Goal: Find specific page/section: Find specific page/section

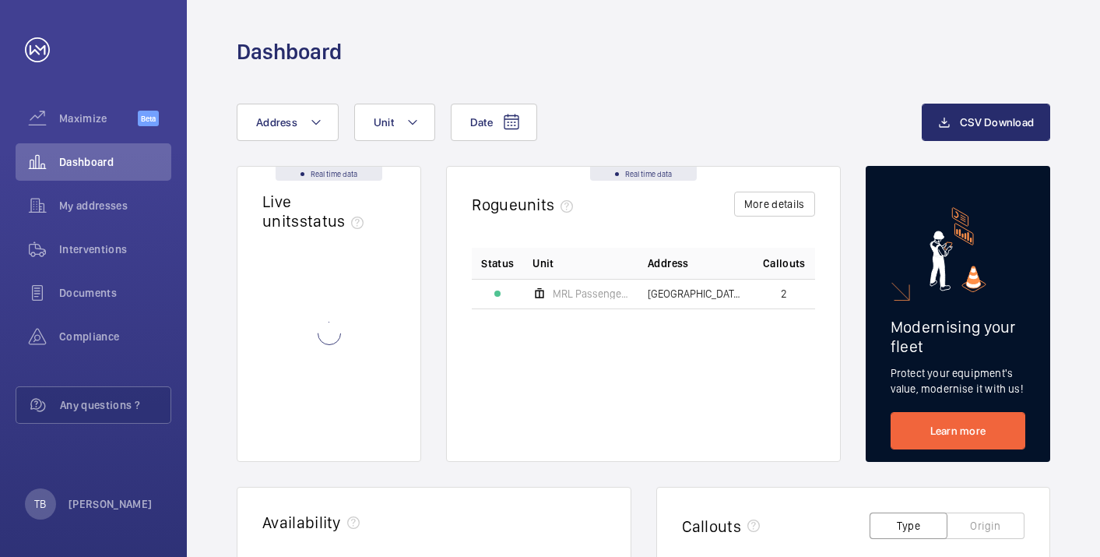
click at [297, 131] on button "Address" at bounding box center [288, 122] width 102 height 37
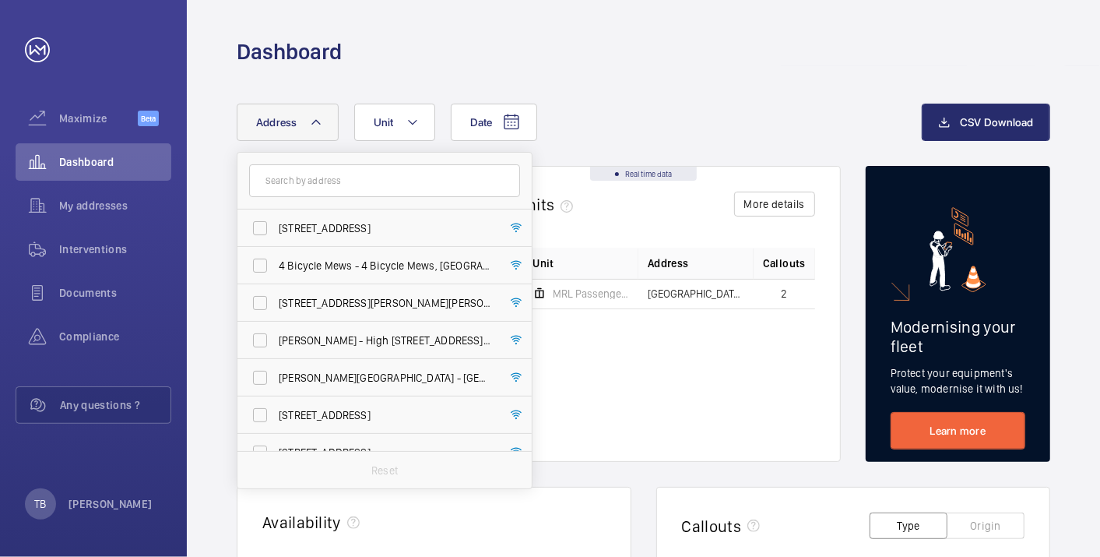
click at [344, 181] on input "text" at bounding box center [384, 180] width 271 height 33
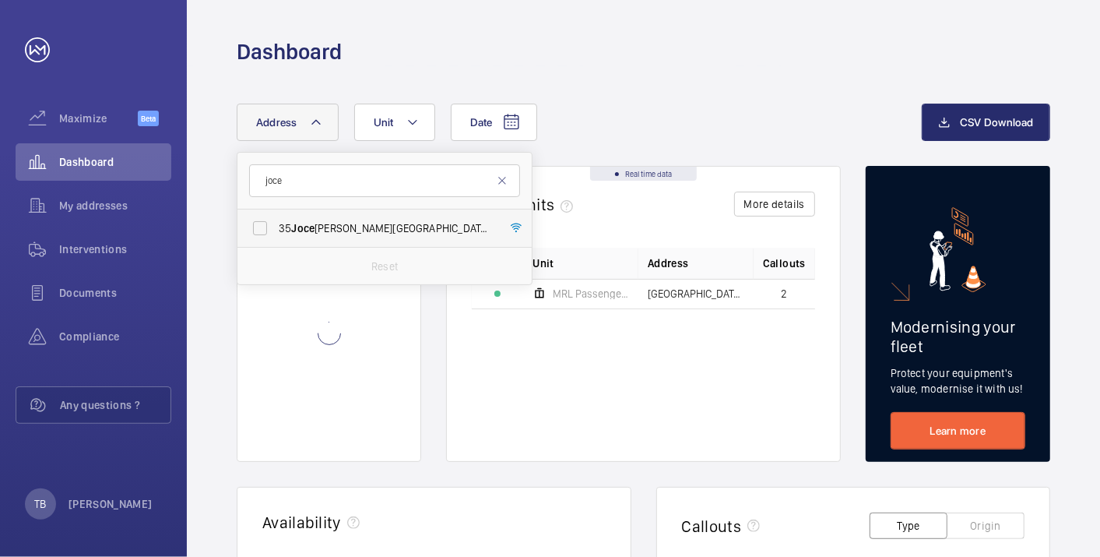
type input "joce"
click at [333, 229] on span "[STREET_ADDRESS]" at bounding box center [386, 228] width 214 height 16
click at [276, 229] on input "[STREET_ADDRESS]" at bounding box center [260, 228] width 31 height 31
checkbox input "true"
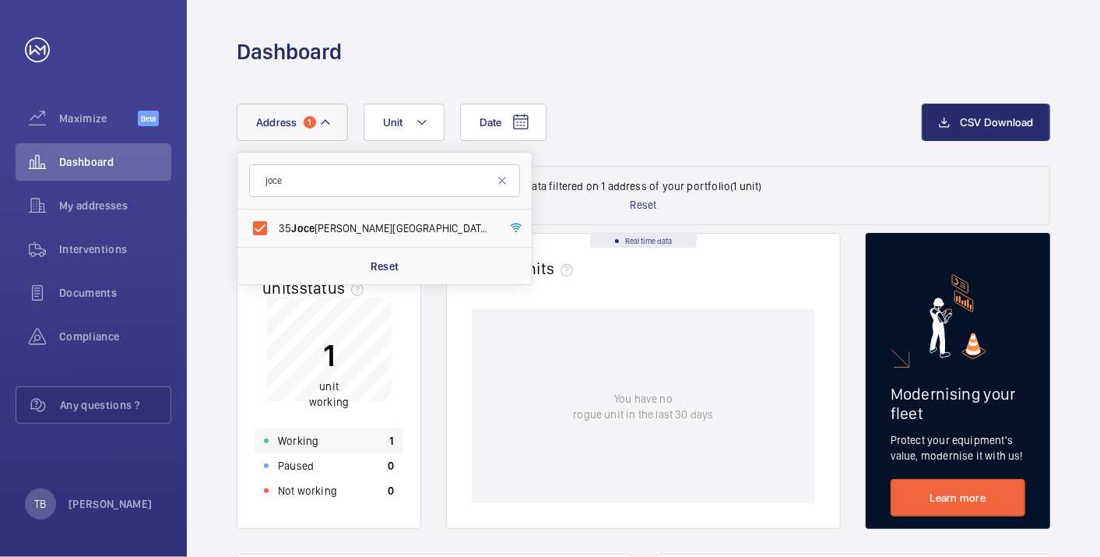
click at [351, 438] on div "Working 1" at bounding box center [329, 440] width 149 height 25
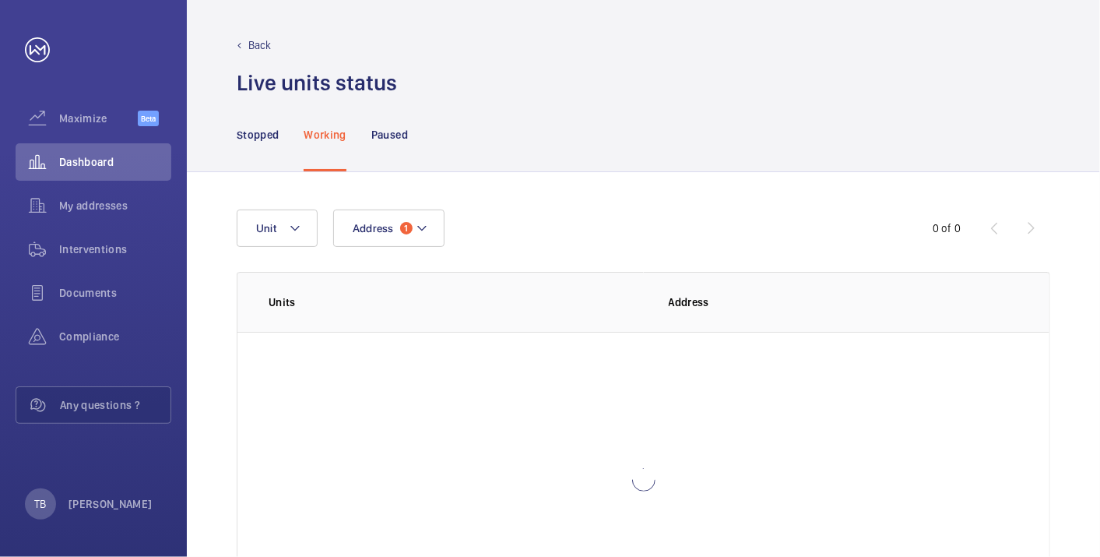
scroll to position [107, 0]
click at [712, 367] on p "[STREET_ADDRESS][PERSON_NAME]" at bounding box center [754, 365] width 170 height 16
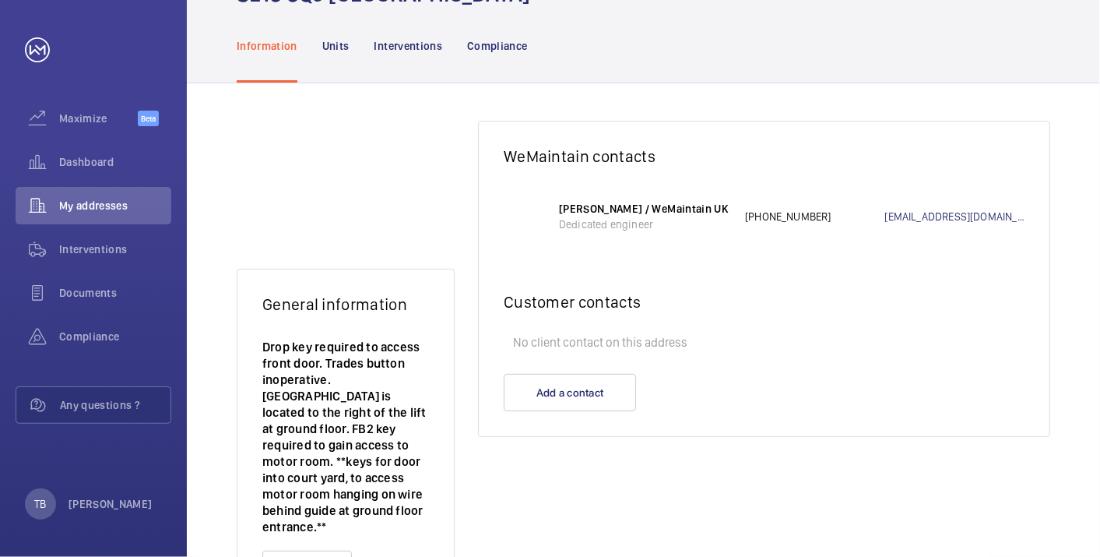
scroll to position [166, 0]
